Goal: Navigation & Orientation: Find specific page/section

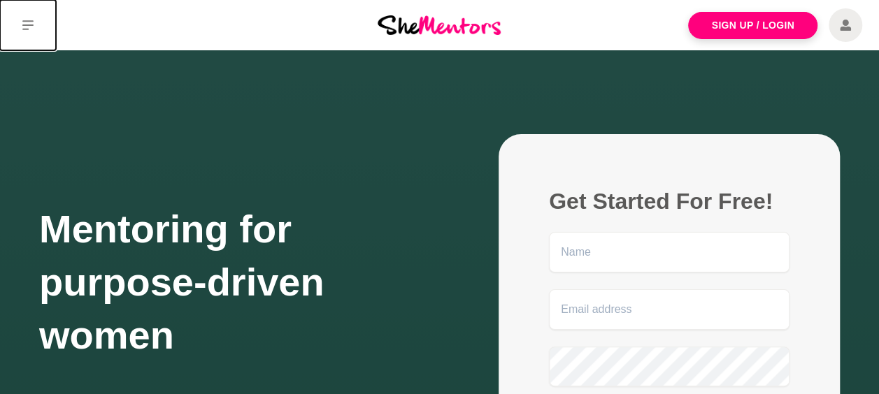
click at [29, 21] on icon at bounding box center [27, 25] width 11 height 10
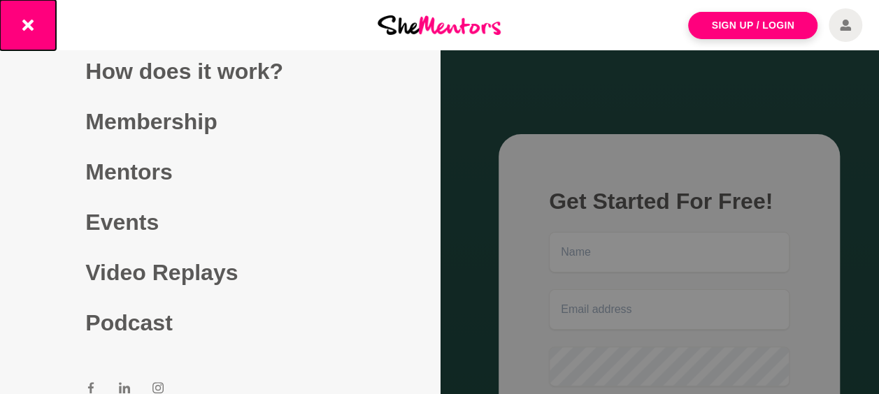
scroll to position [15, 0]
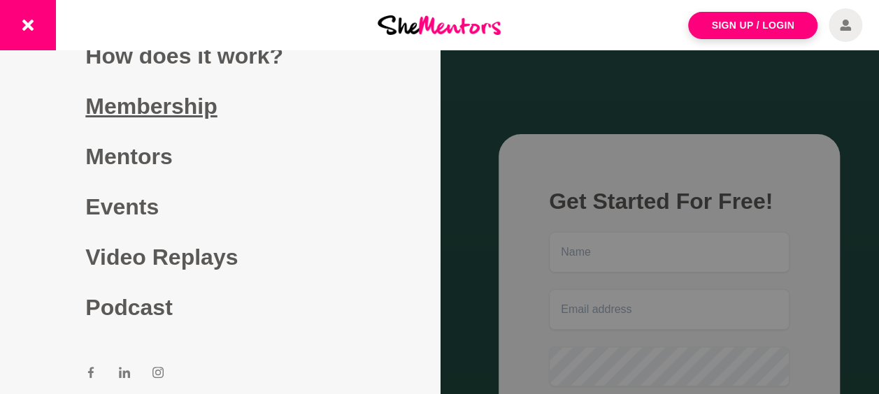
click at [127, 101] on link "Membership" at bounding box center [219, 106] width 269 height 50
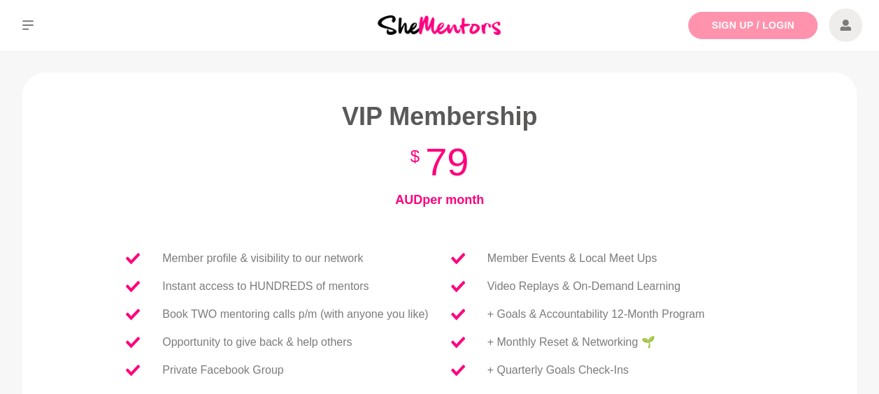
click at [740, 25] on link "Sign Up / Login" at bounding box center [752, 25] width 129 height 27
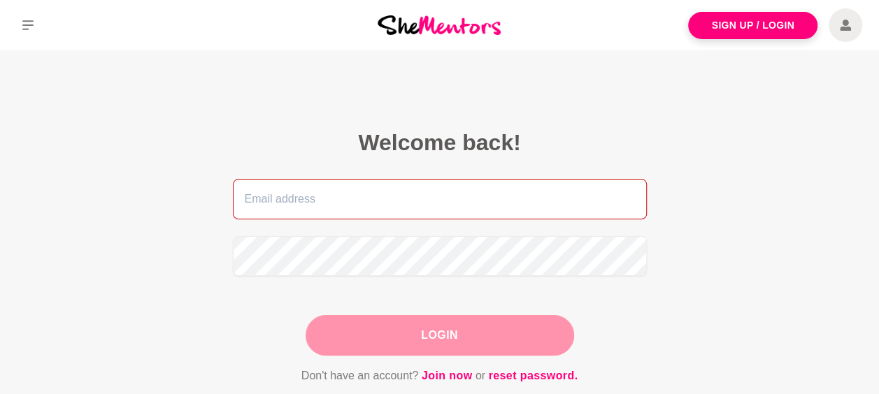
click at [339, 192] on input "email" at bounding box center [440, 199] width 414 height 41
type input "artwork@paulakerslake.com"
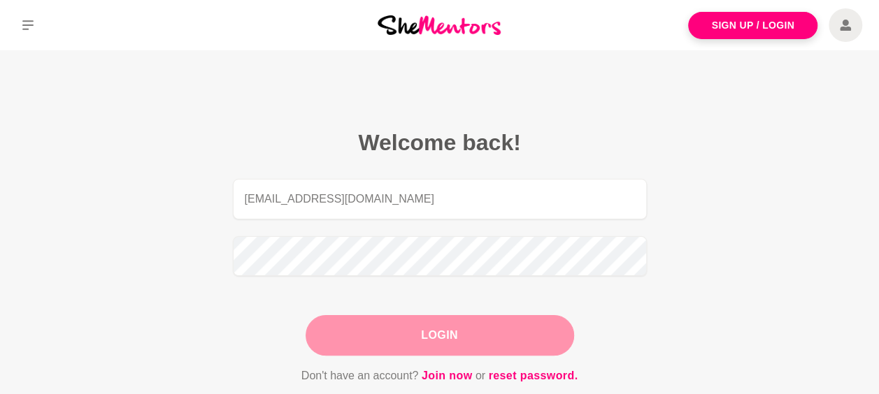
click at [425, 336] on button "Login" at bounding box center [440, 335] width 269 height 41
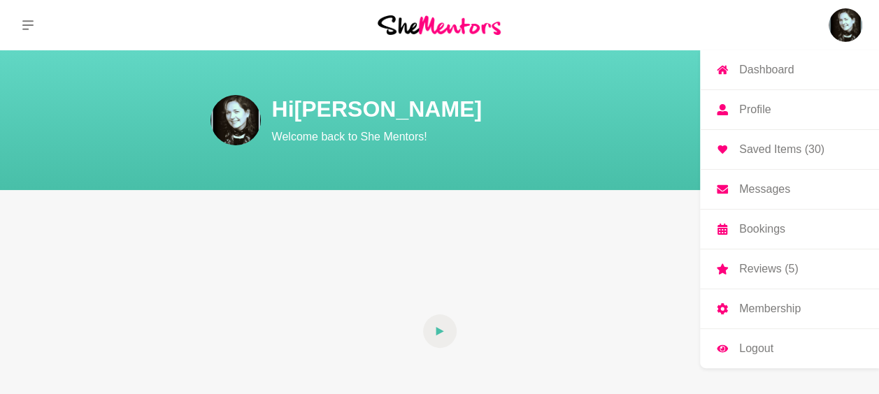
click at [796, 306] on p "Membership" at bounding box center [770, 308] width 62 height 11
click at [773, 187] on p "Messages" at bounding box center [764, 189] width 51 height 11
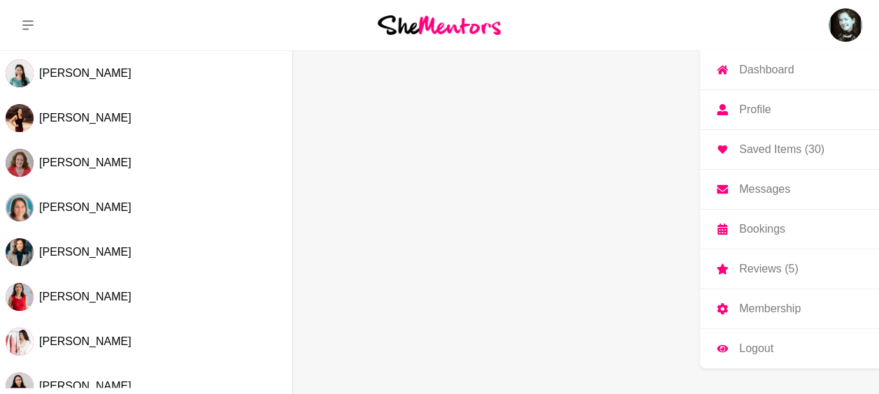
click at [793, 152] on p "Saved Items (30)" at bounding box center [781, 149] width 85 height 11
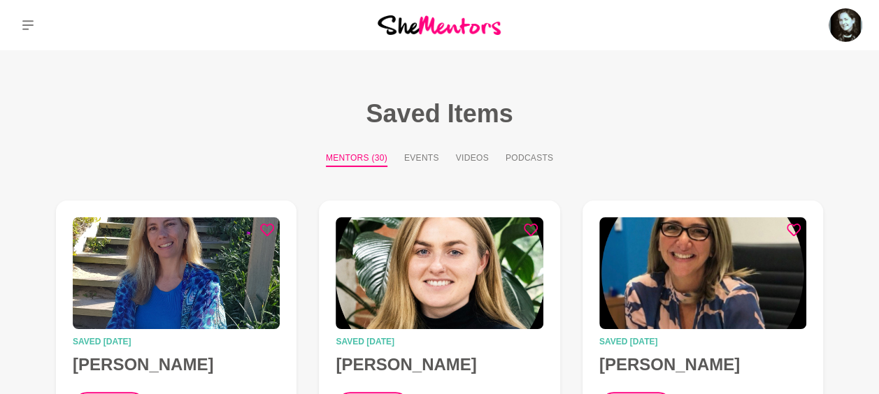
click at [421, 158] on button "Events" at bounding box center [421, 159] width 35 height 15
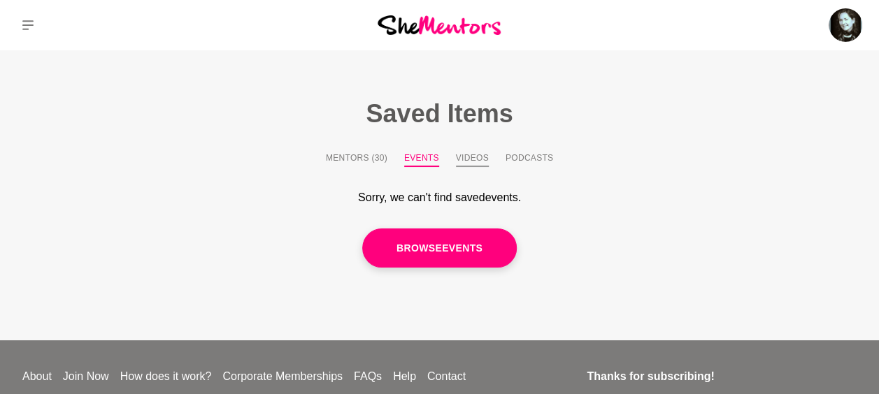
click at [457, 155] on button "Videos" at bounding box center [472, 159] width 33 height 15
click at [24, 22] on icon at bounding box center [27, 25] width 11 height 11
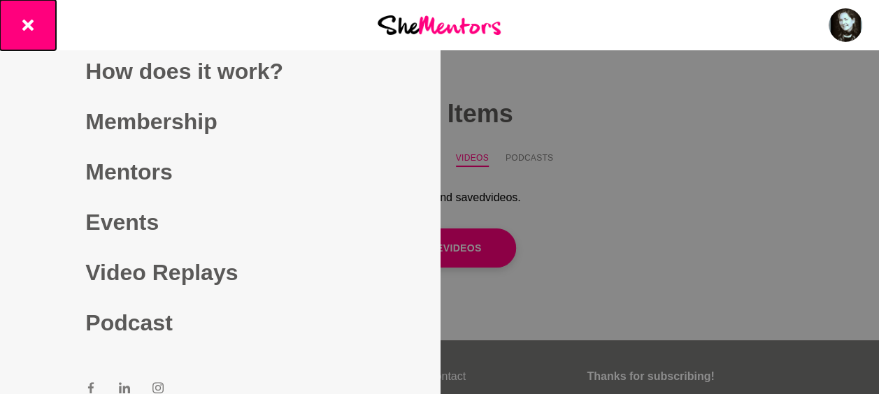
scroll to position [15, 0]
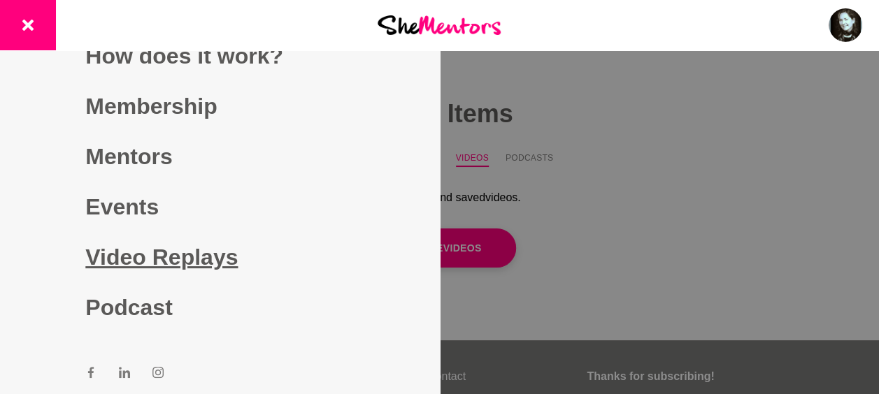
click at [119, 248] on link "Video Replays" at bounding box center [219, 257] width 269 height 50
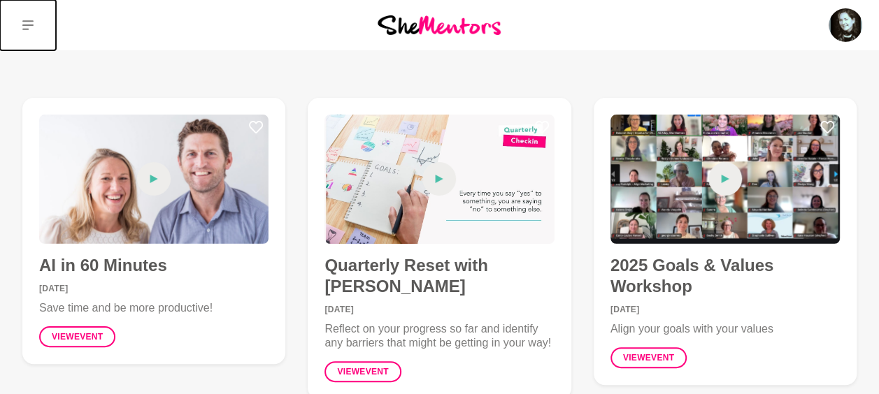
click at [34, 21] on button at bounding box center [28, 25] width 56 height 50
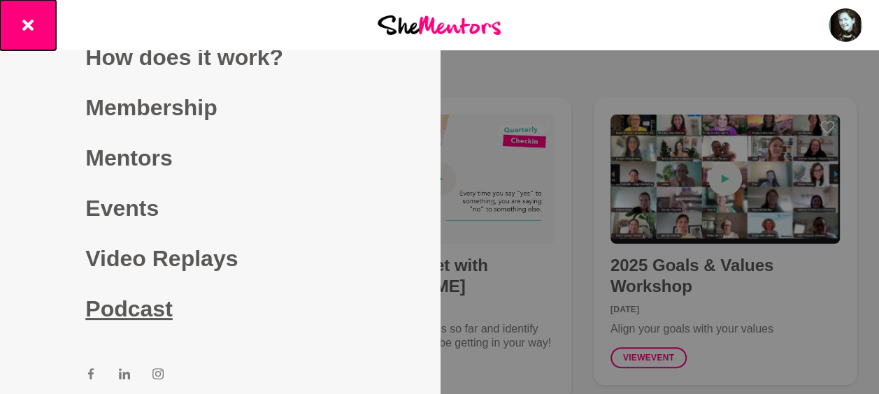
scroll to position [15, 0]
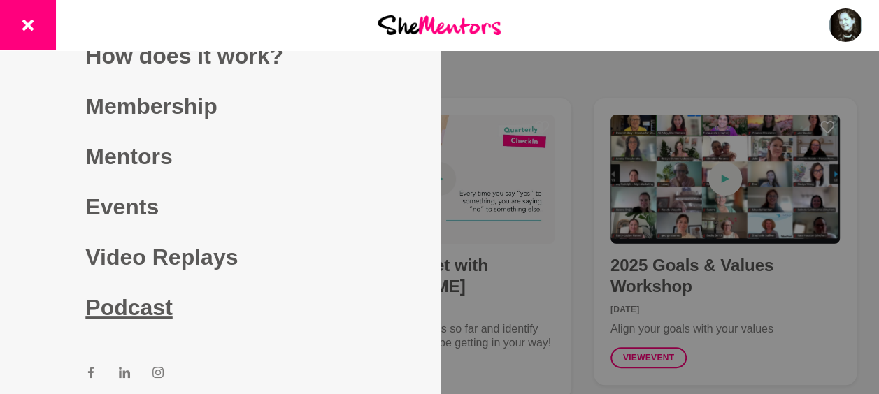
click at [119, 313] on link "Podcast" at bounding box center [219, 308] width 269 height 50
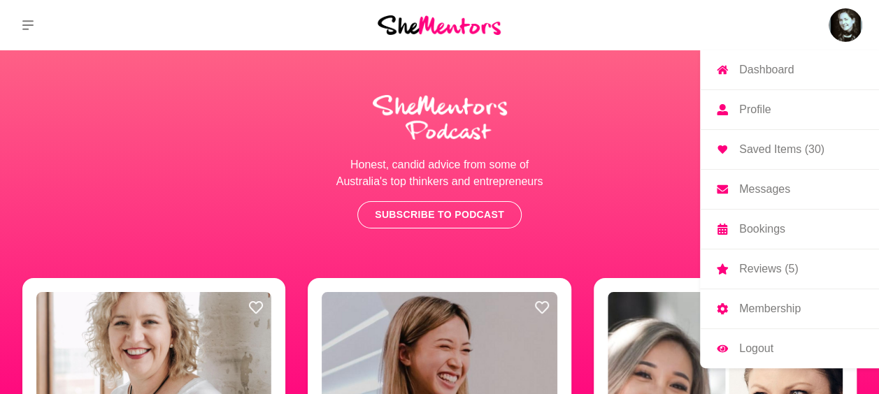
click at [752, 350] on p "Logout" at bounding box center [756, 348] width 34 height 11
